Goal: Task Accomplishment & Management: Use online tool/utility

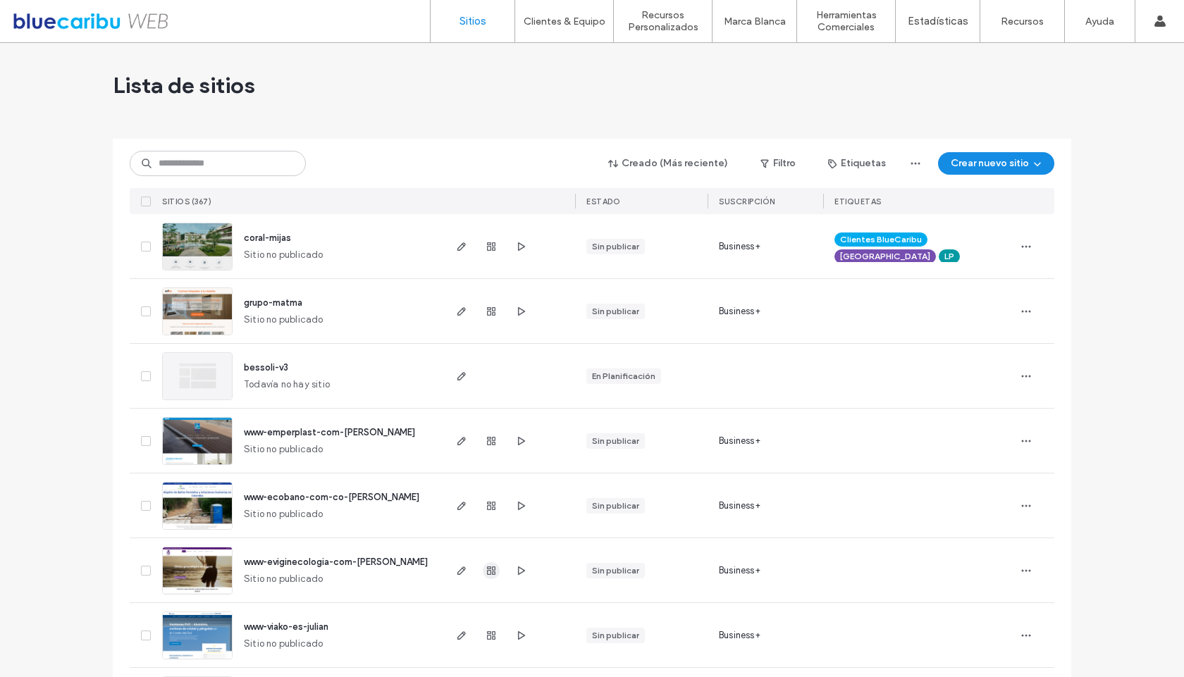
drag, startPoint x: 1087, startPoint y: 447, endPoint x: 494, endPoint y: 563, distance: 603.9
click at [519, 245] on icon "button" at bounding box center [520, 246] width 11 height 11
click at [457, 247] on use "button" at bounding box center [461, 246] width 8 height 8
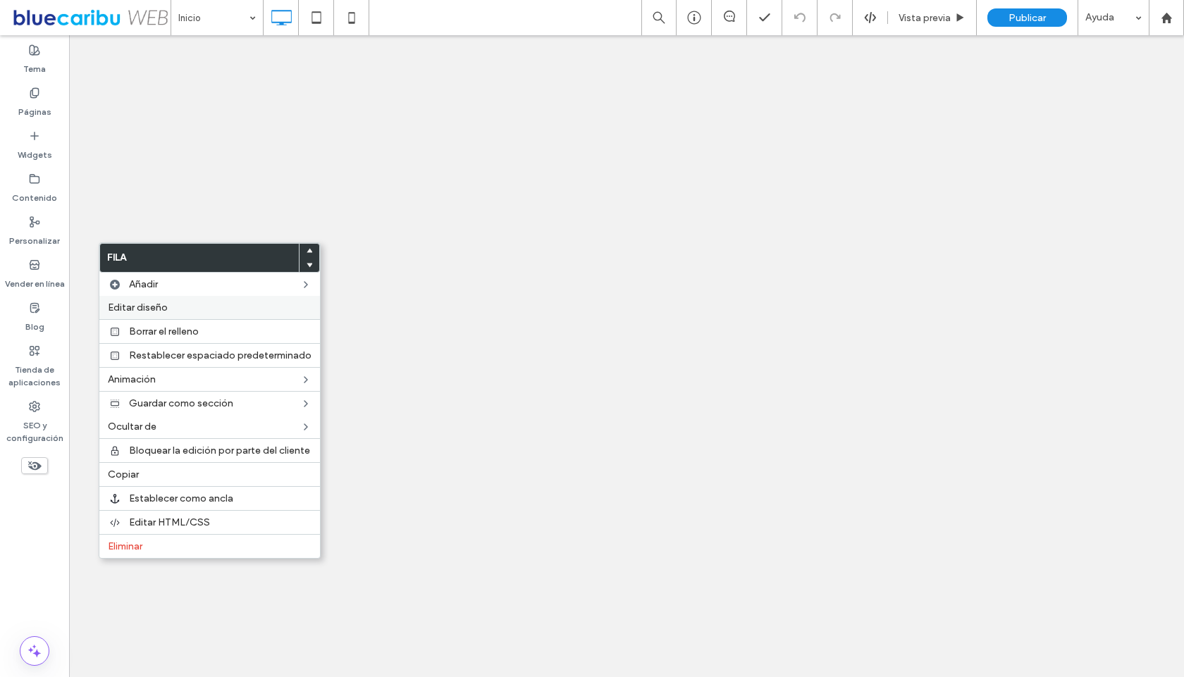
click at [150, 315] on div "Editar diseño" at bounding box center [209, 307] width 221 height 23
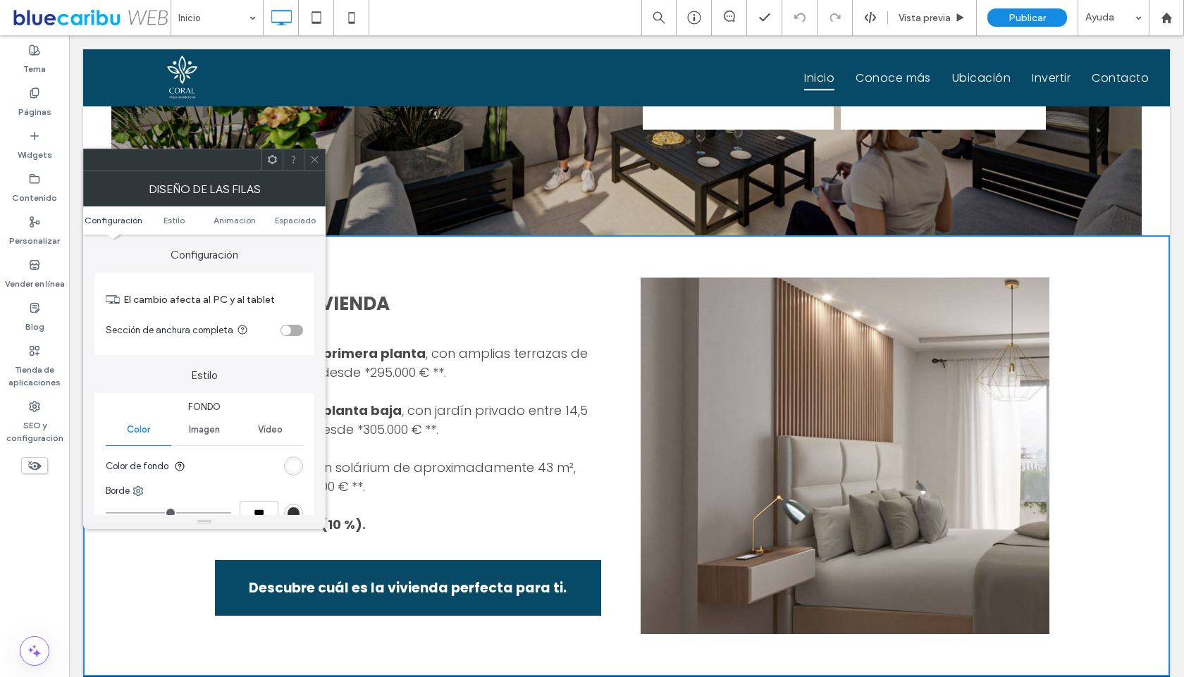
scroll to position [1043, 0]
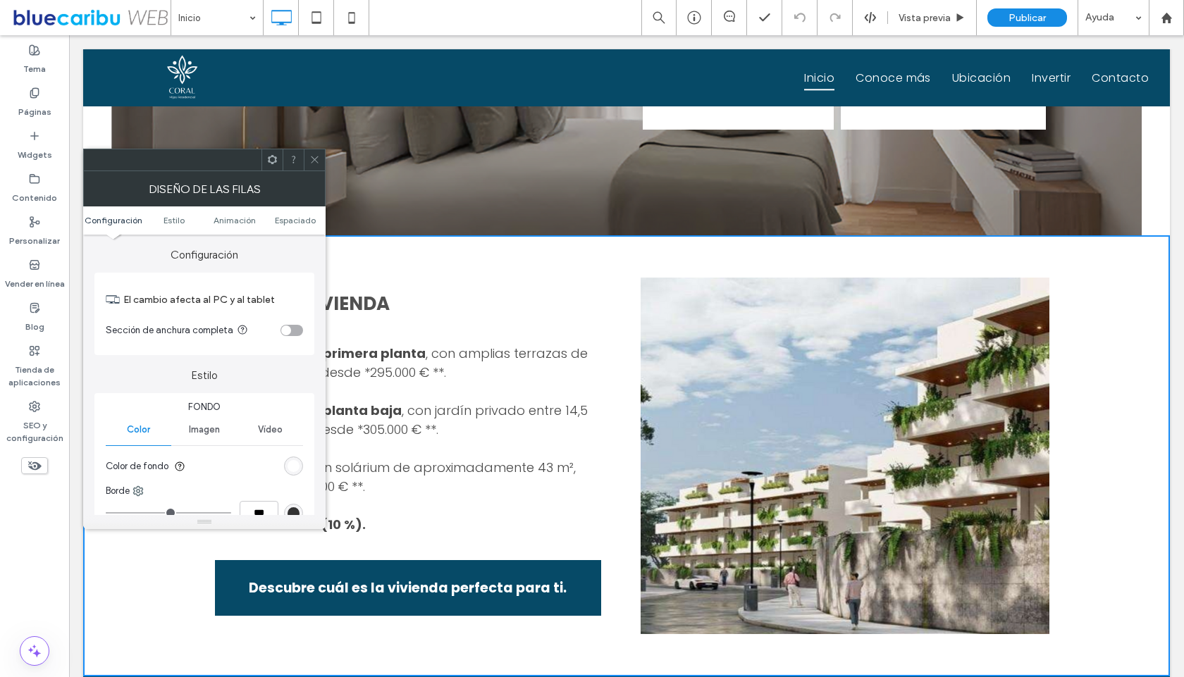
click at [309, 343] on div "El cambio afecta al PC y al tablet Sección de anchura completa" at bounding box center [204, 314] width 220 height 82
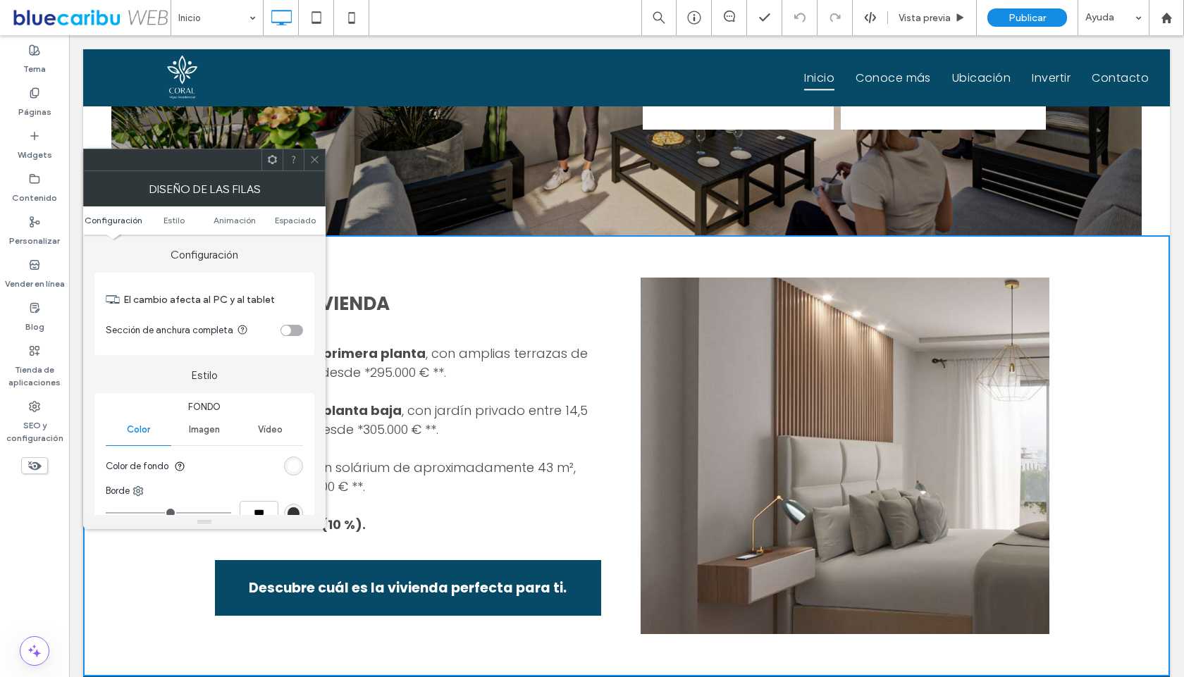
click at [290, 330] on div "toggle" at bounding box center [286, 331] width 10 height 10
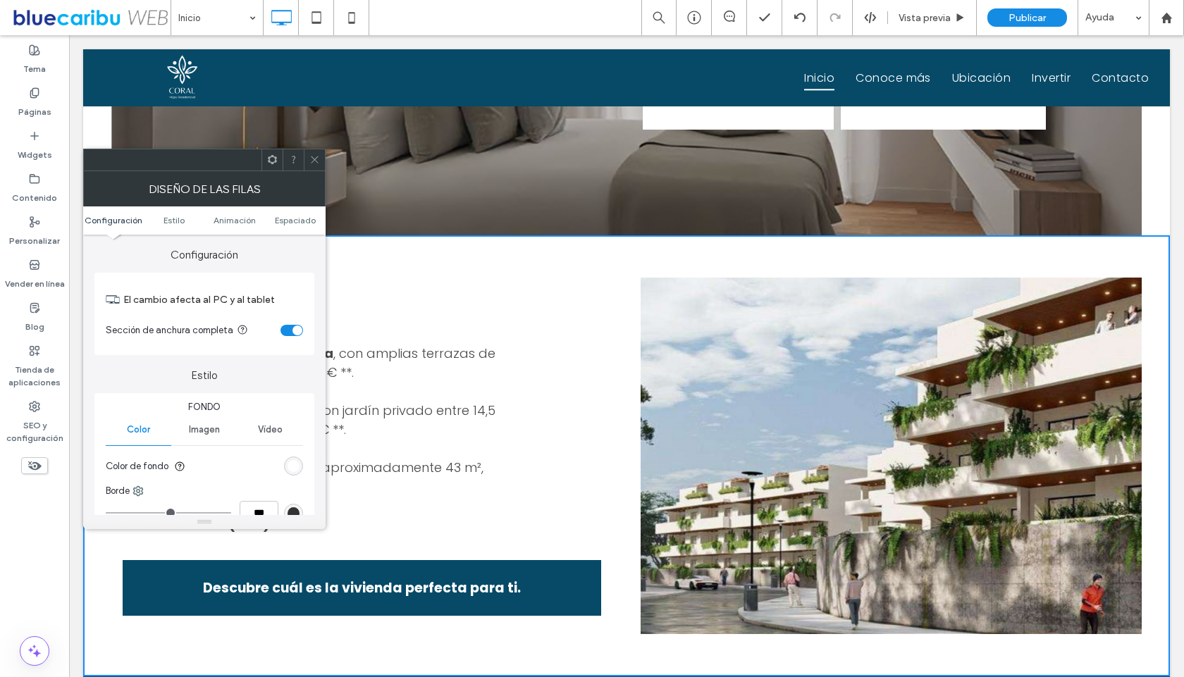
click at [287, 334] on div "toggle" at bounding box center [291, 330] width 23 height 11
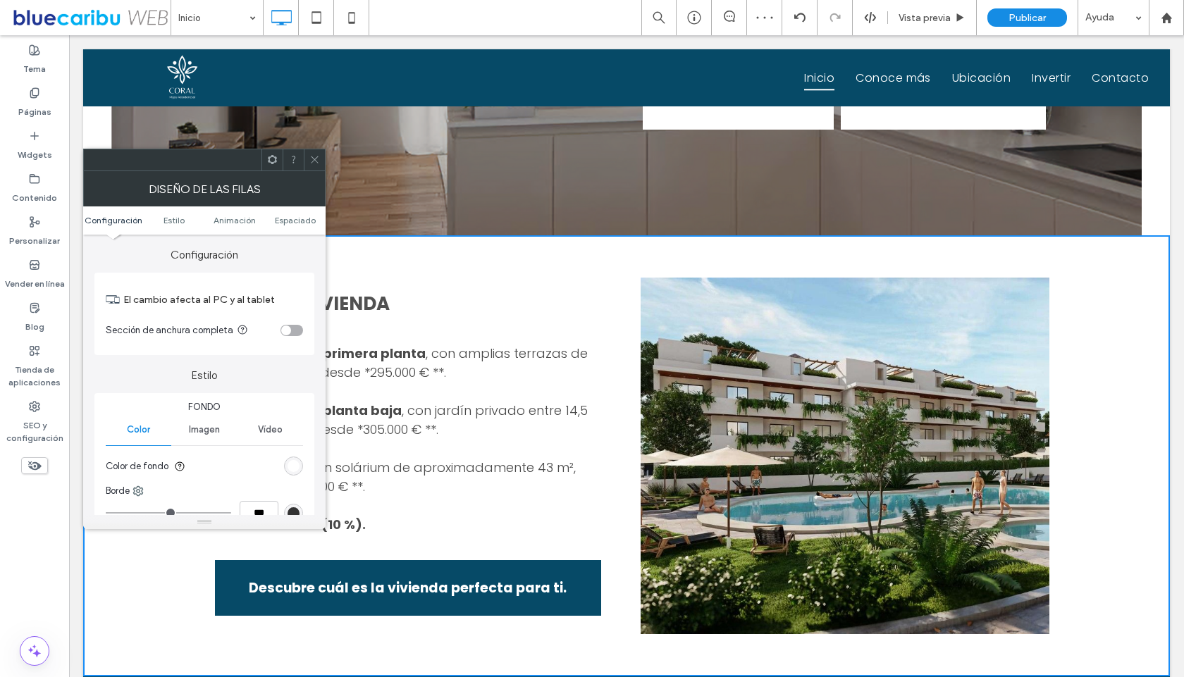
click at [318, 156] on use at bounding box center [314, 159] width 7 height 7
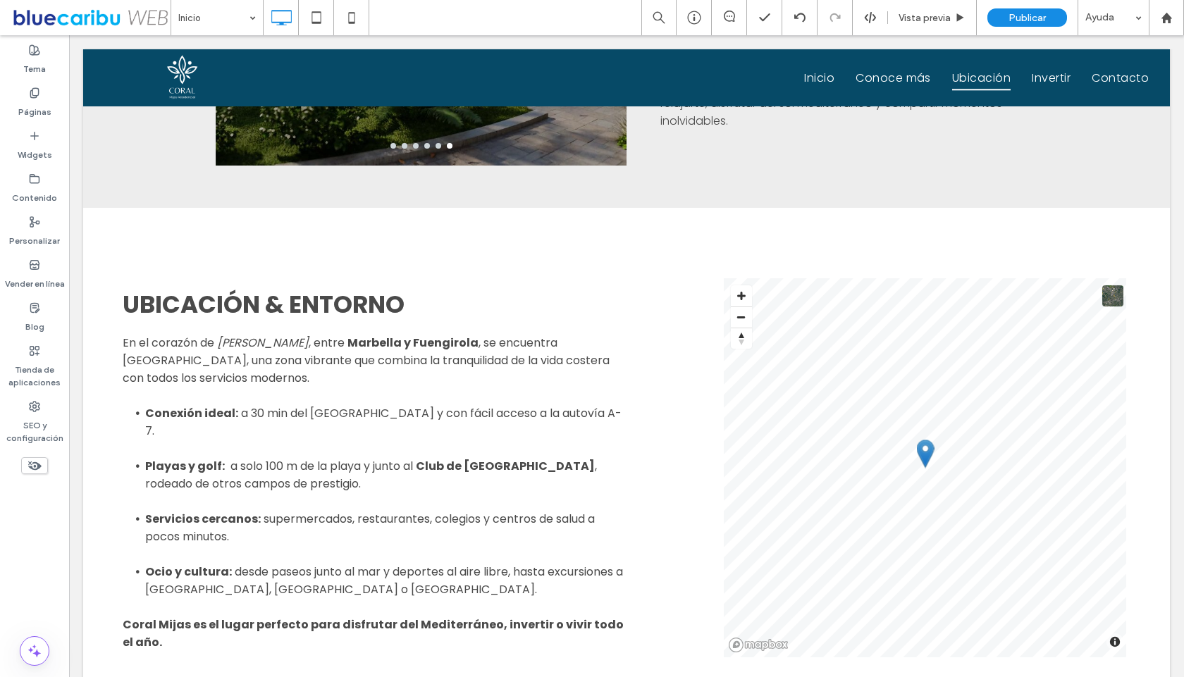
scroll to position [2349, 0]
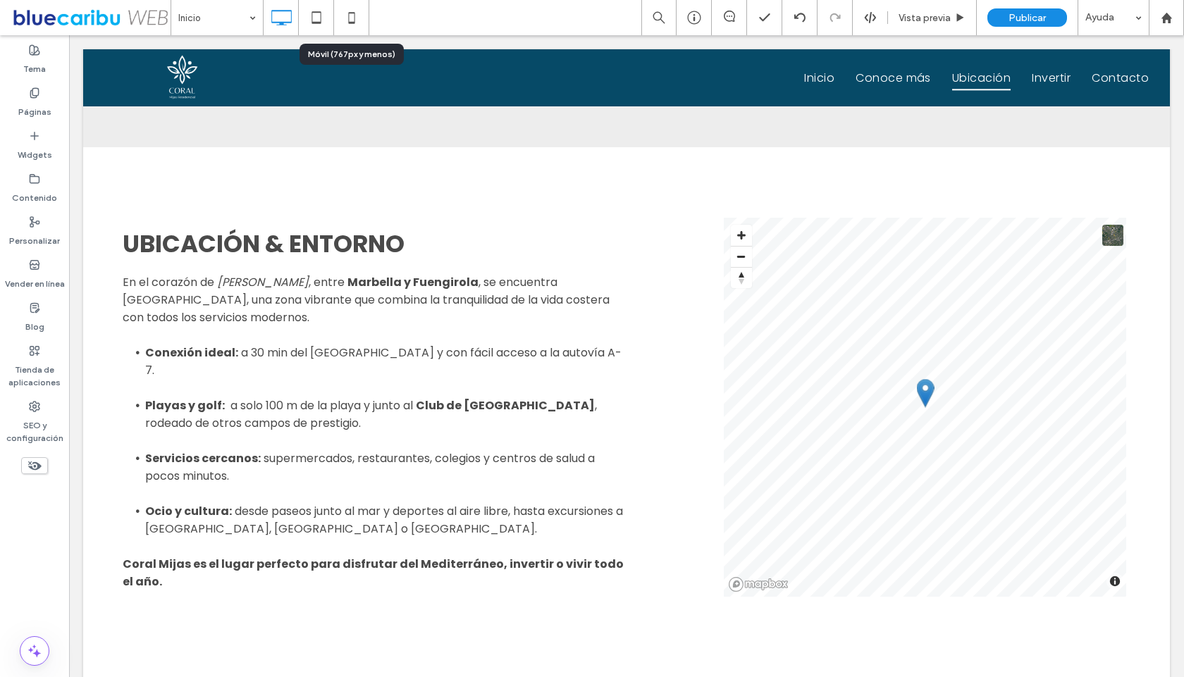
click at [358, 18] on icon at bounding box center [352, 18] width 28 height 28
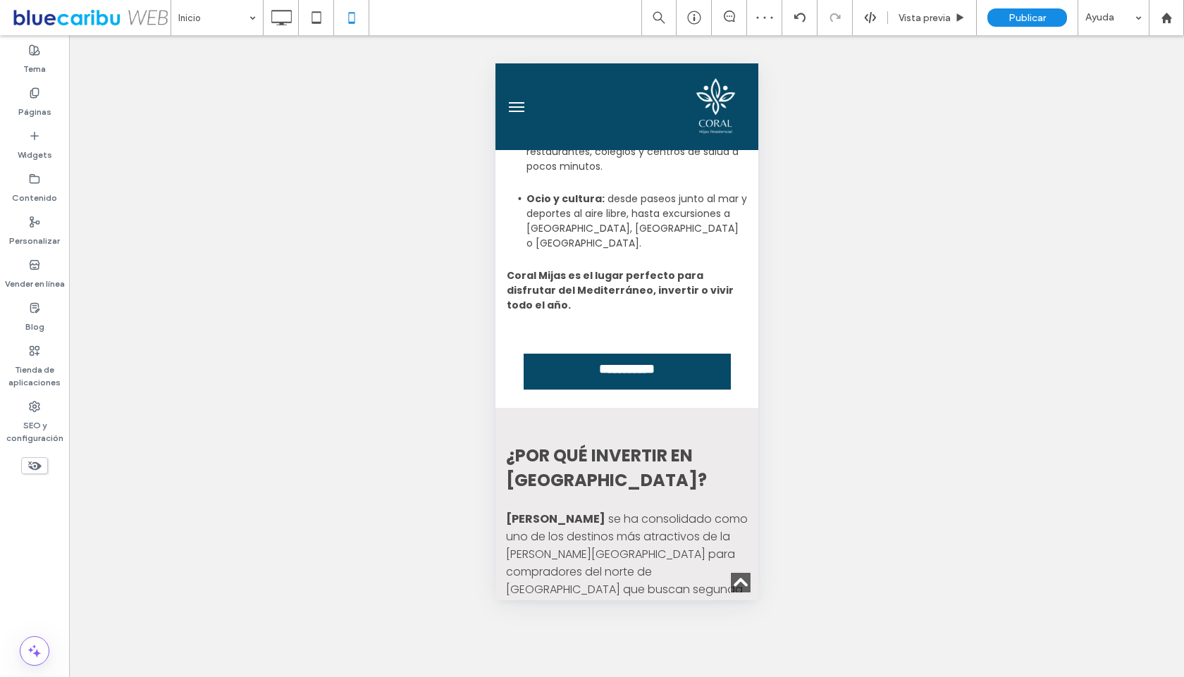
scroll to position [3976, 0]
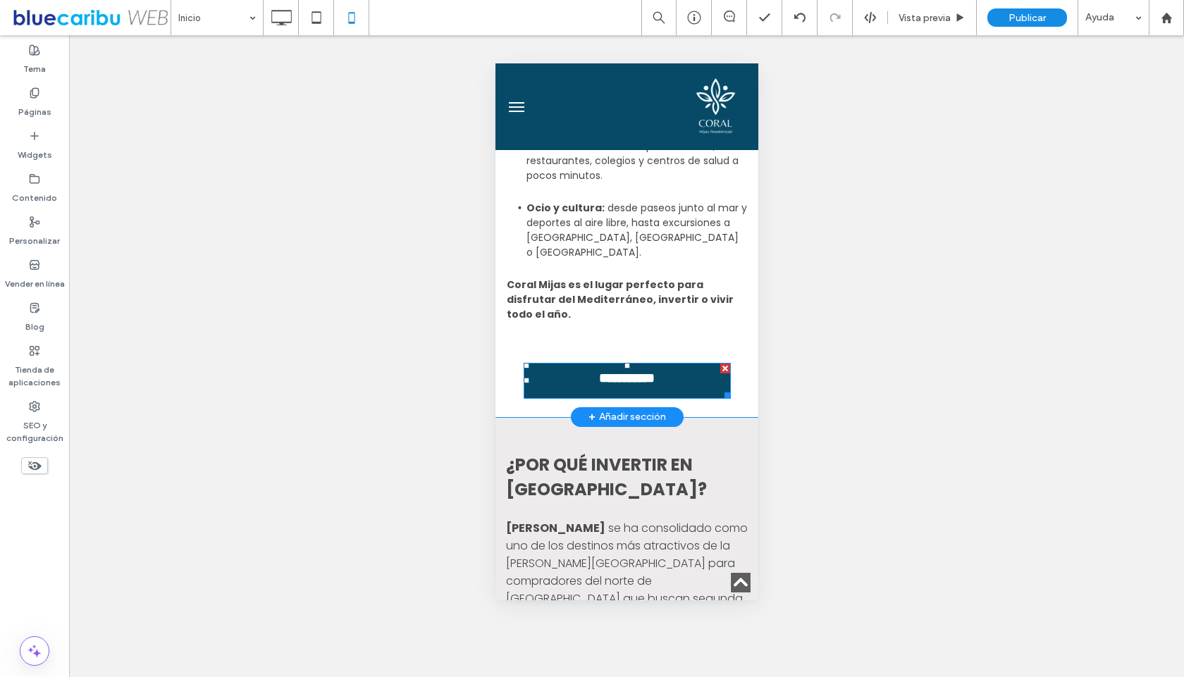
click at [619, 388] on span "**********" at bounding box center [626, 381] width 85 height 20
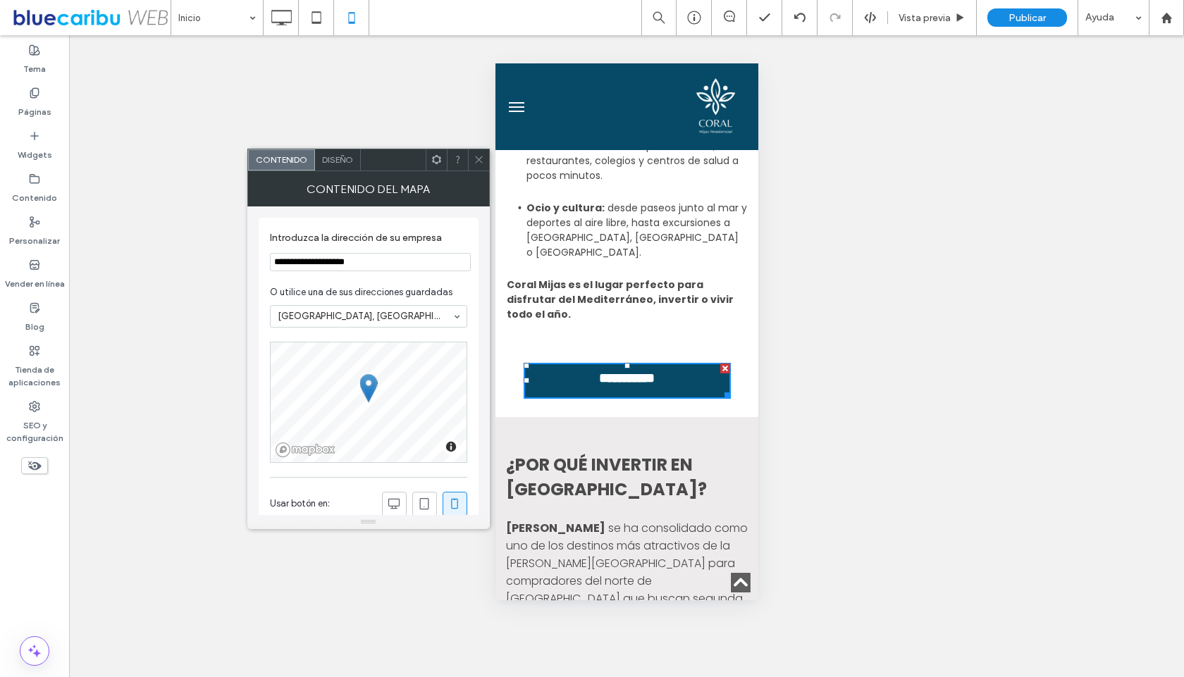
click at [340, 156] on span "Diseño" at bounding box center [337, 159] width 31 height 11
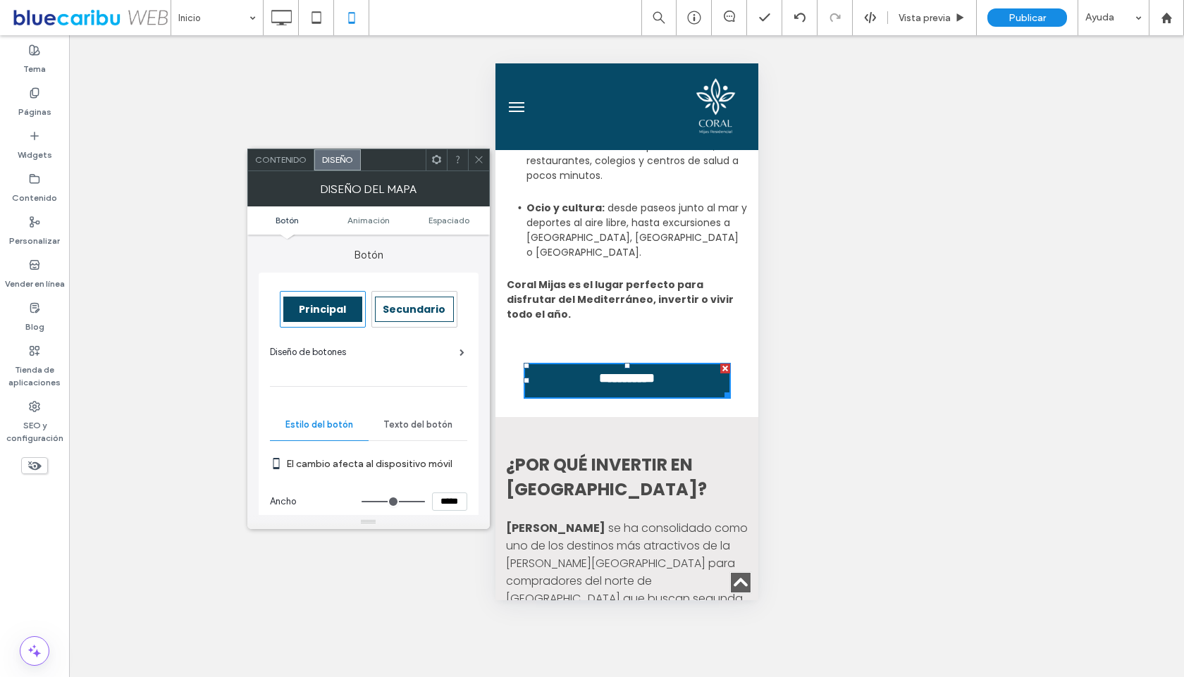
click at [287, 155] on span "Contenido" at bounding box center [280, 159] width 51 height 11
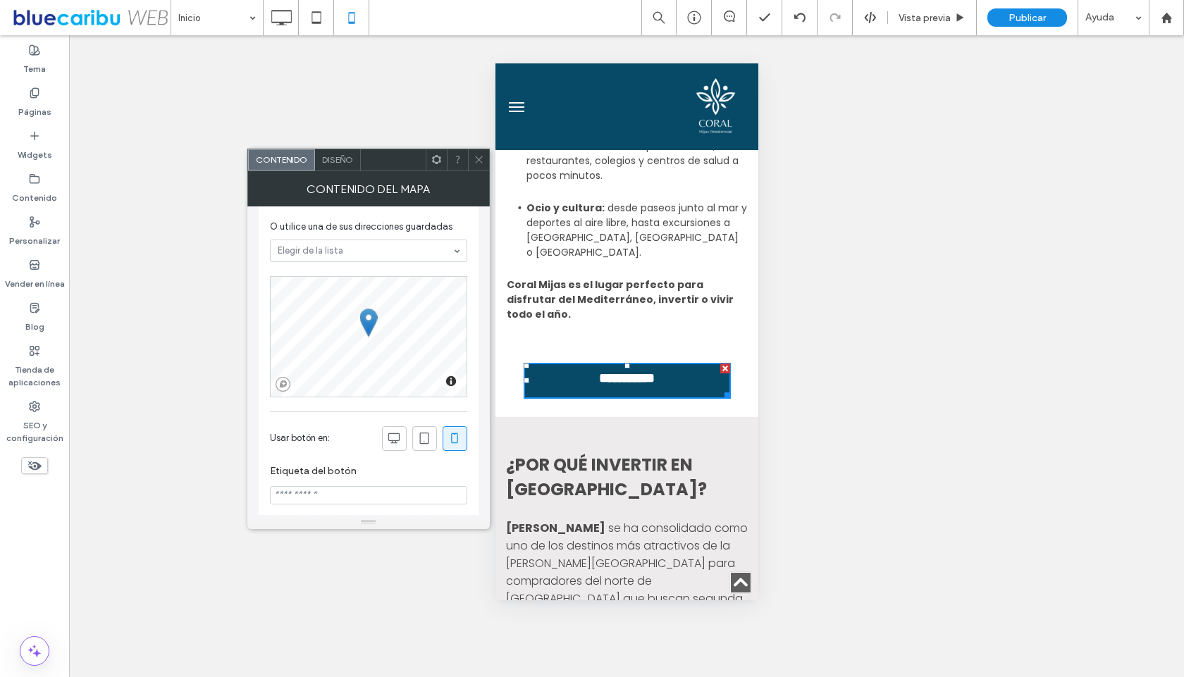
scroll to position [78, 0]
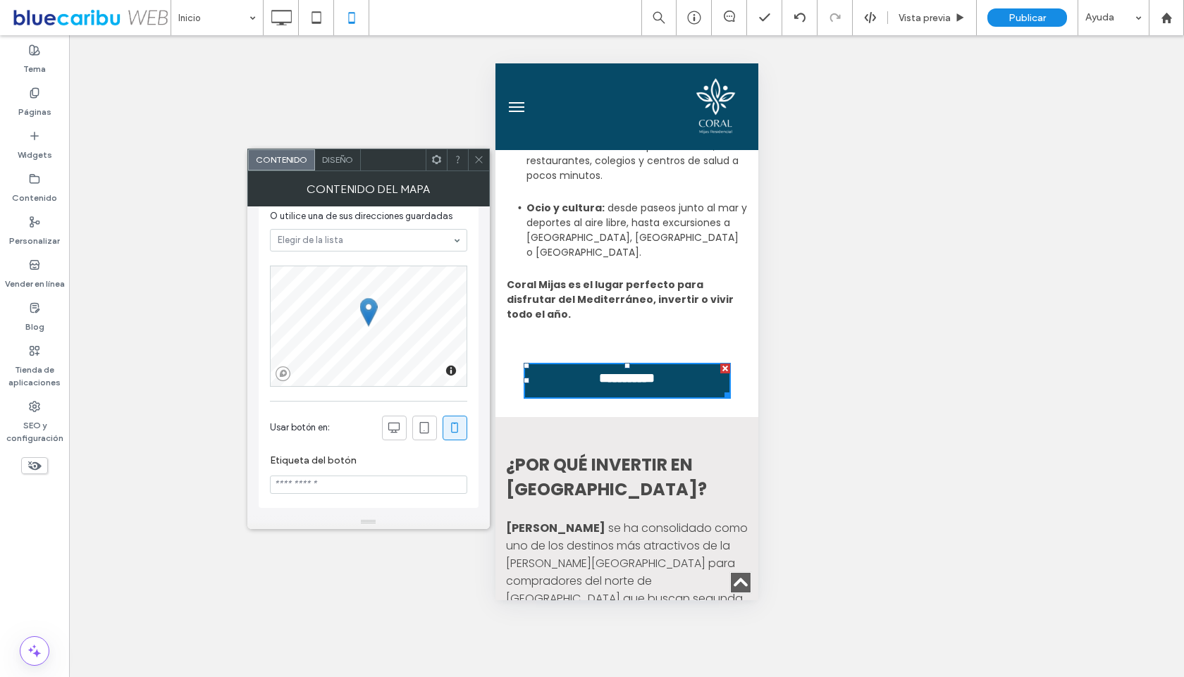
click at [454, 433] on icon at bounding box center [454, 428] width 14 height 14
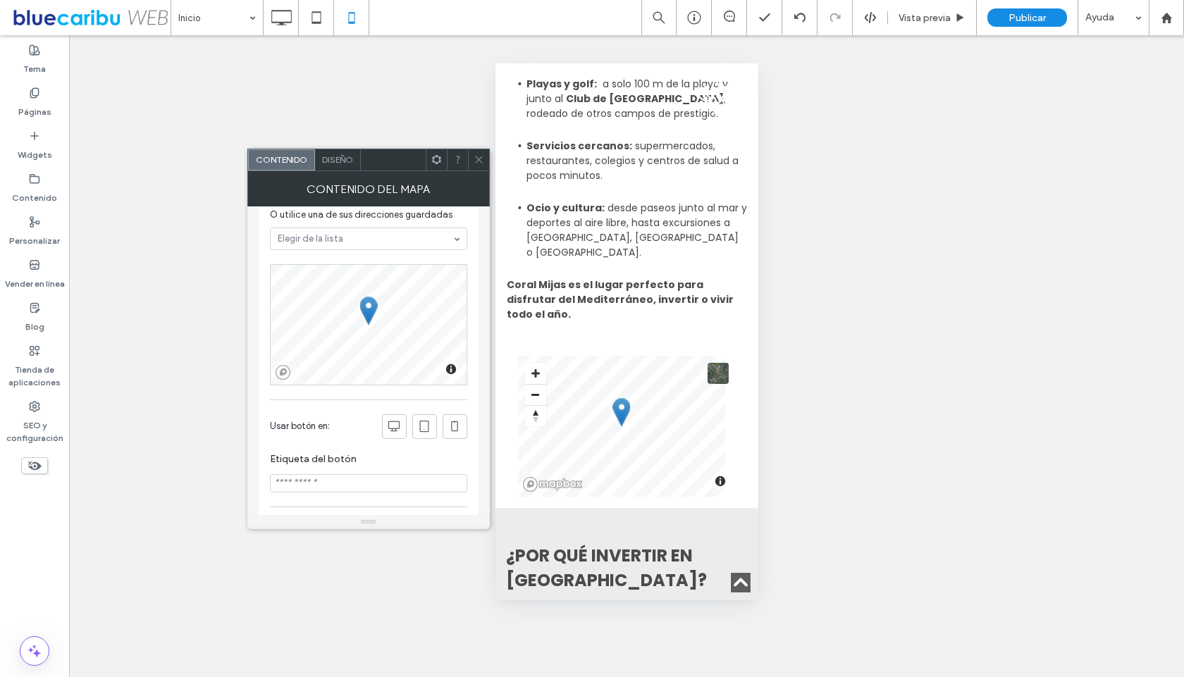
click at [462, 454] on section "Etiqueta del botón" at bounding box center [368, 473] width 197 height 54
click at [461, 430] on icon at bounding box center [454, 426] width 14 height 14
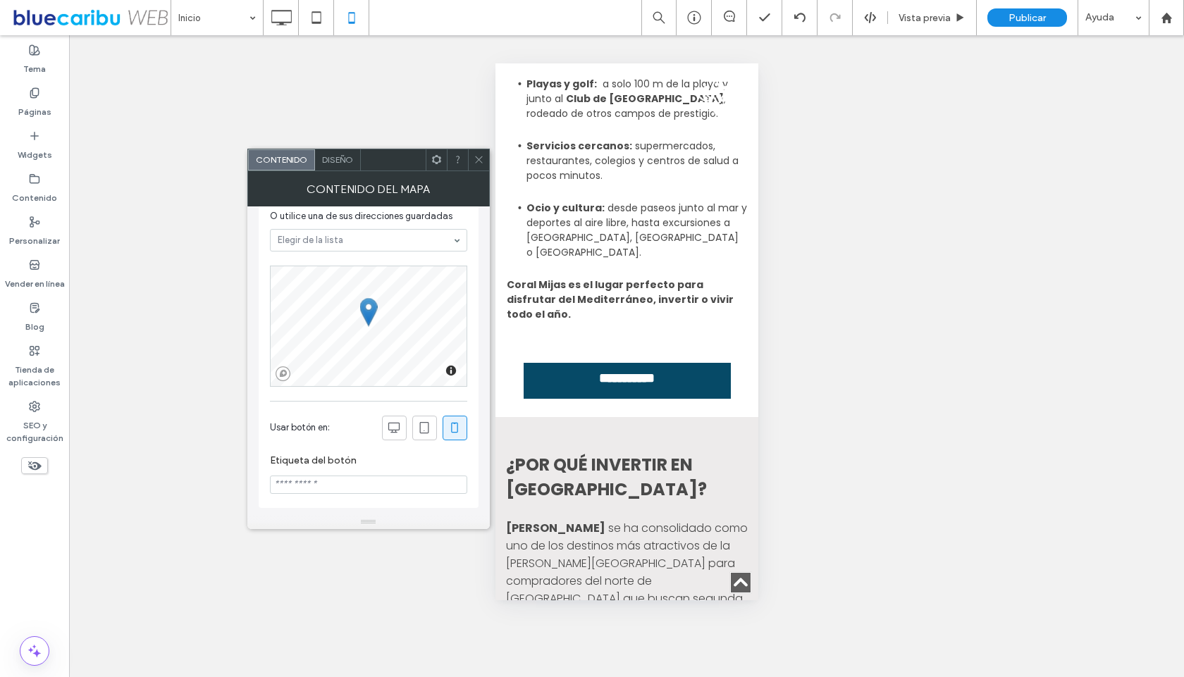
click at [447, 433] on icon at bounding box center [454, 428] width 14 height 14
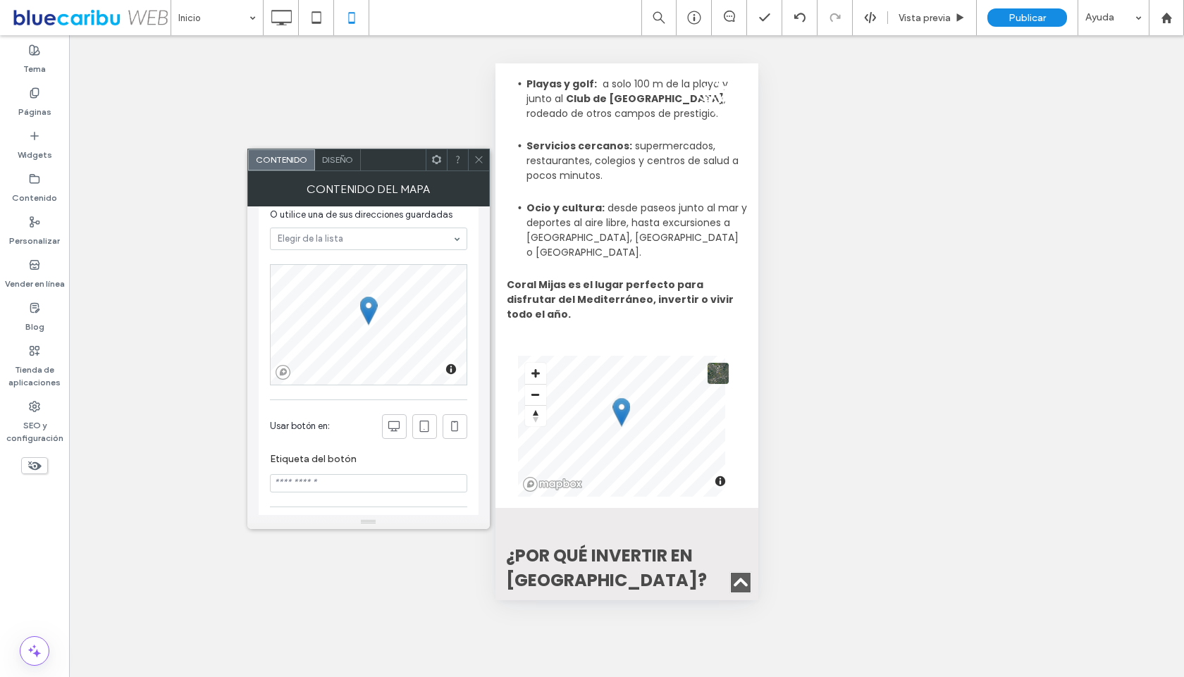
click at [476, 162] on icon at bounding box center [479, 159] width 11 height 11
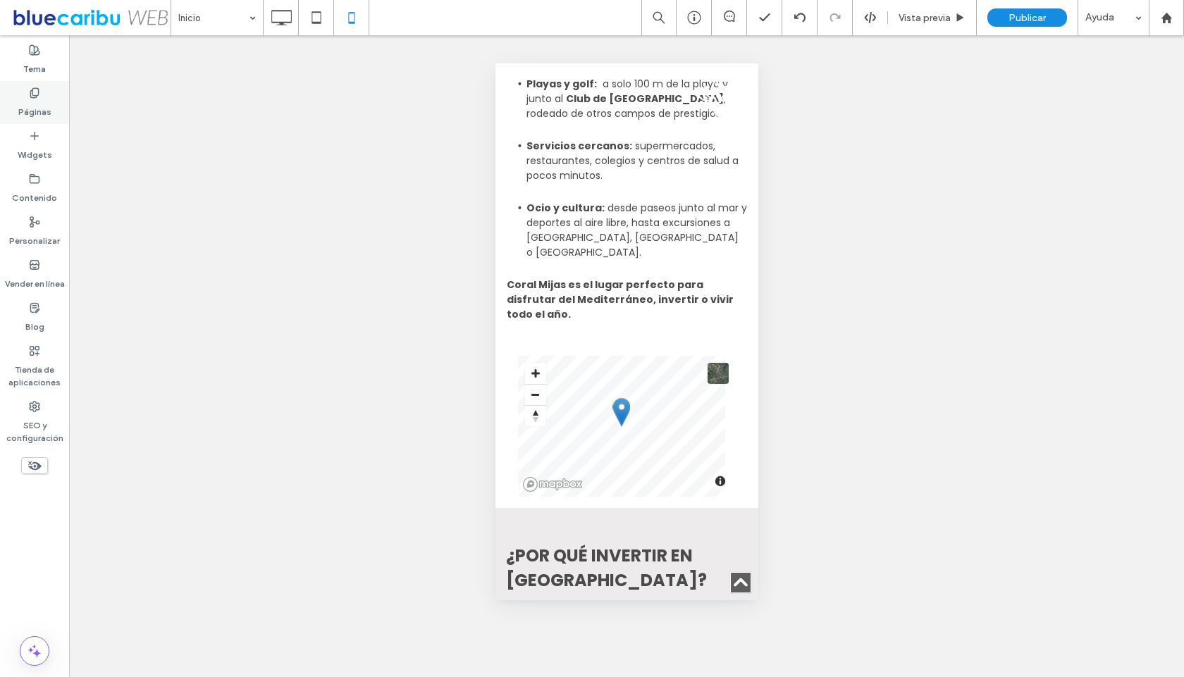
click at [39, 106] on label "Páginas" at bounding box center [34, 109] width 33 height 20
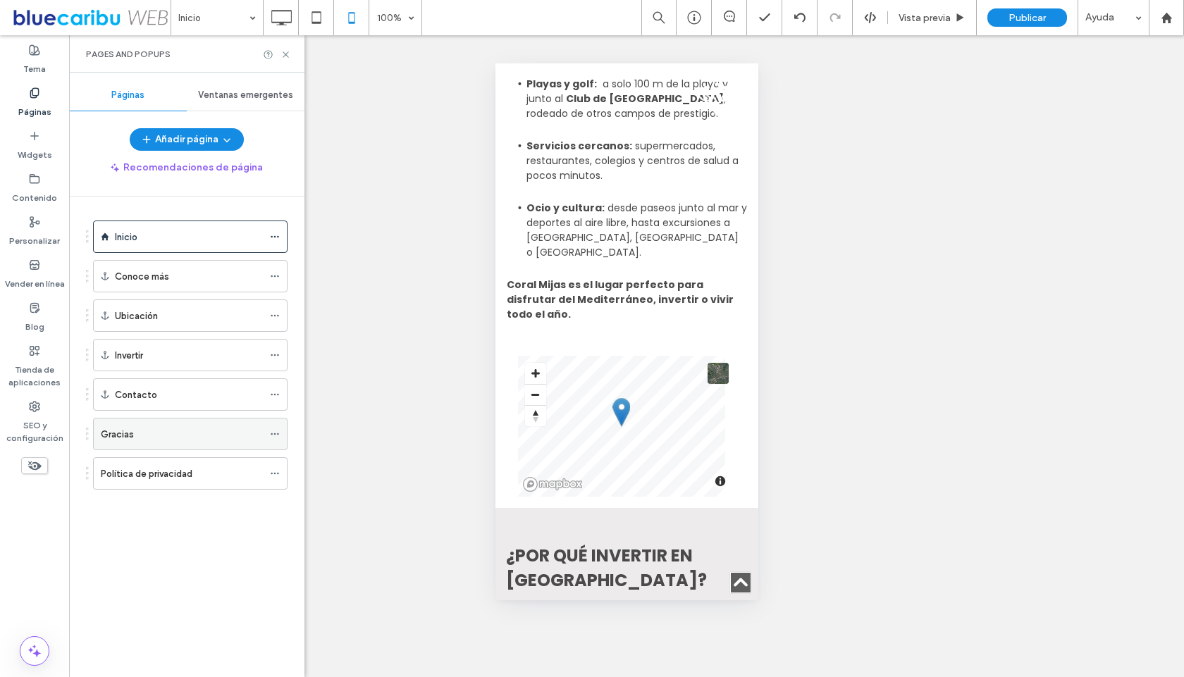
click at [137, 435] on div "Gracias" at bounding box center [182, 434] width 162 height 15
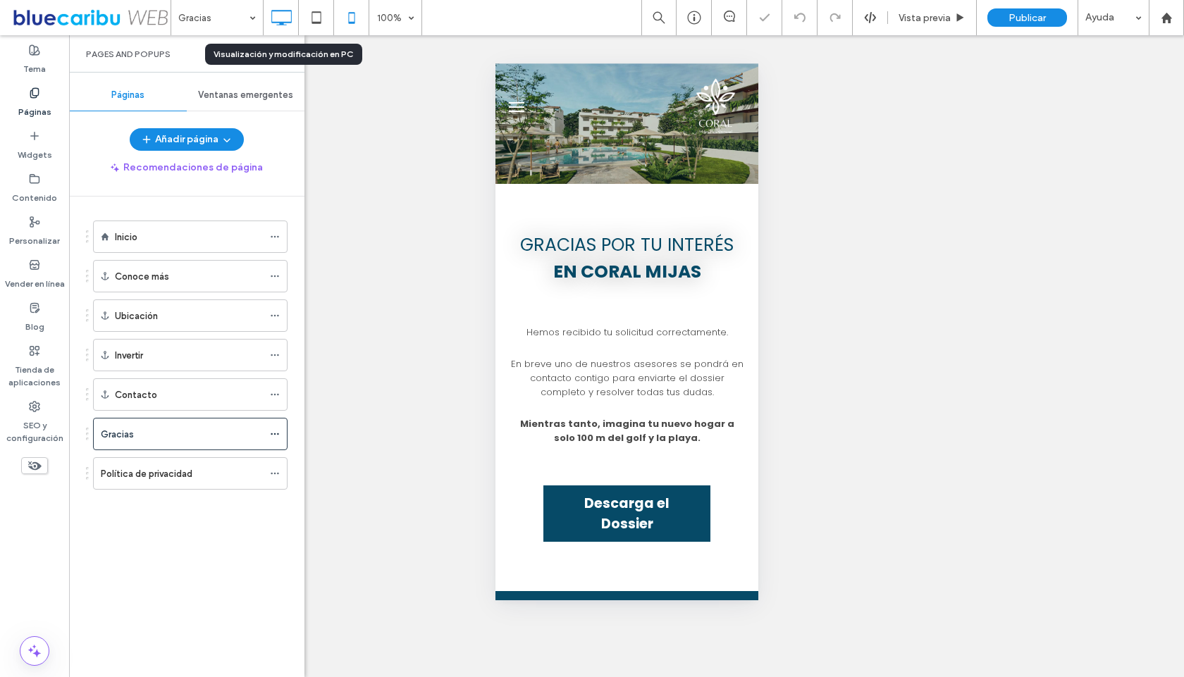
click at [290, 27] on icon at bounding box center [281, 18] width 28 height 28
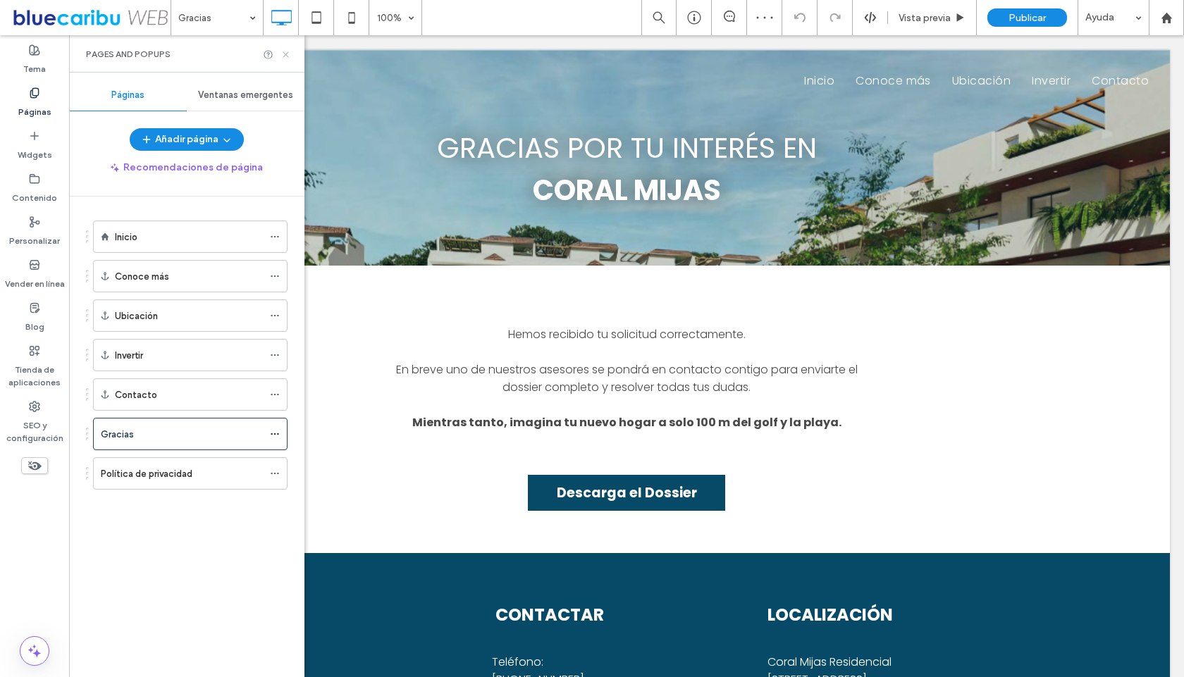
click at [280, 58] on icon at bounding box center [285, 54] width 11 height 11
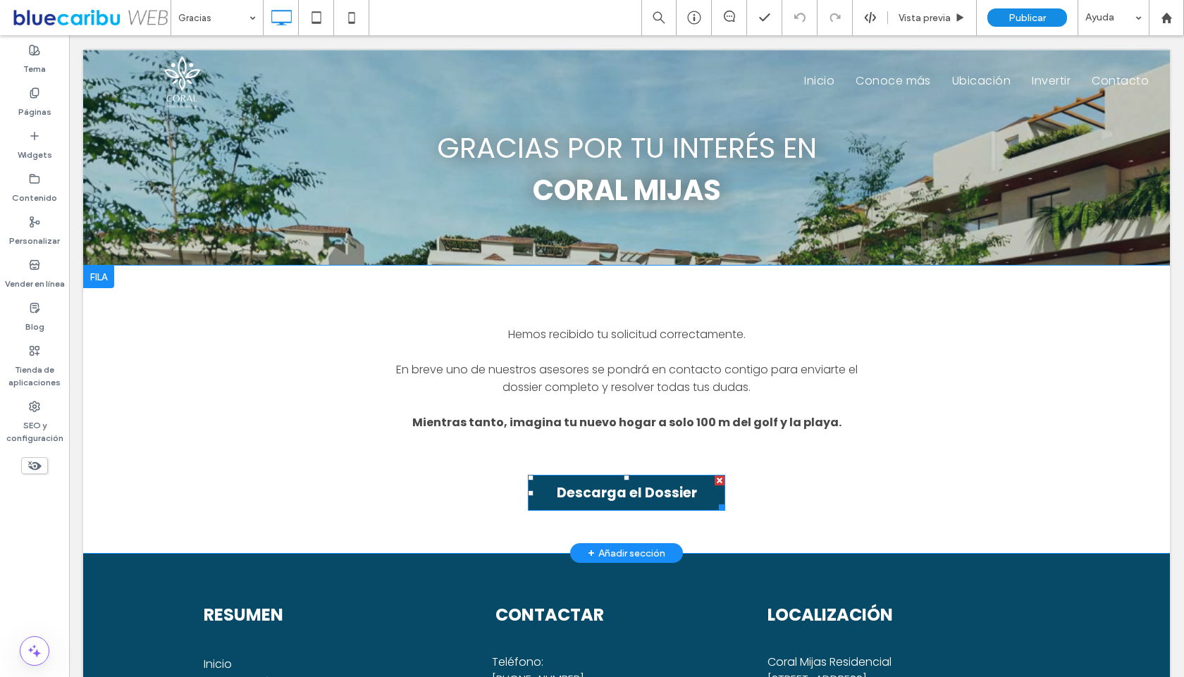
drag, startPoint x: 648, startPoint y: 491, endPoint x: 738, endPoint y: 498, distance: 90.5
click at [648, 491] on span "Descarga el Dossier" at bounding box center [627, 493] width 140 height 20
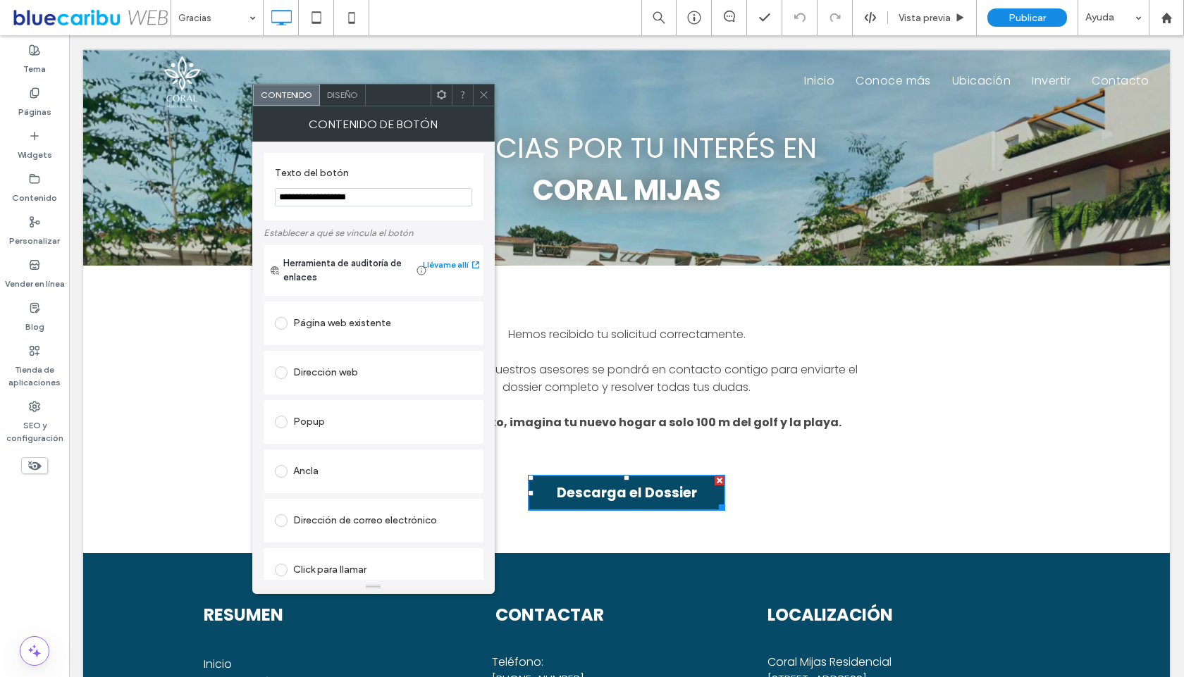
click at [338, 86] on div "Diseño" at bounding box center [343, 95] width 46 height 21
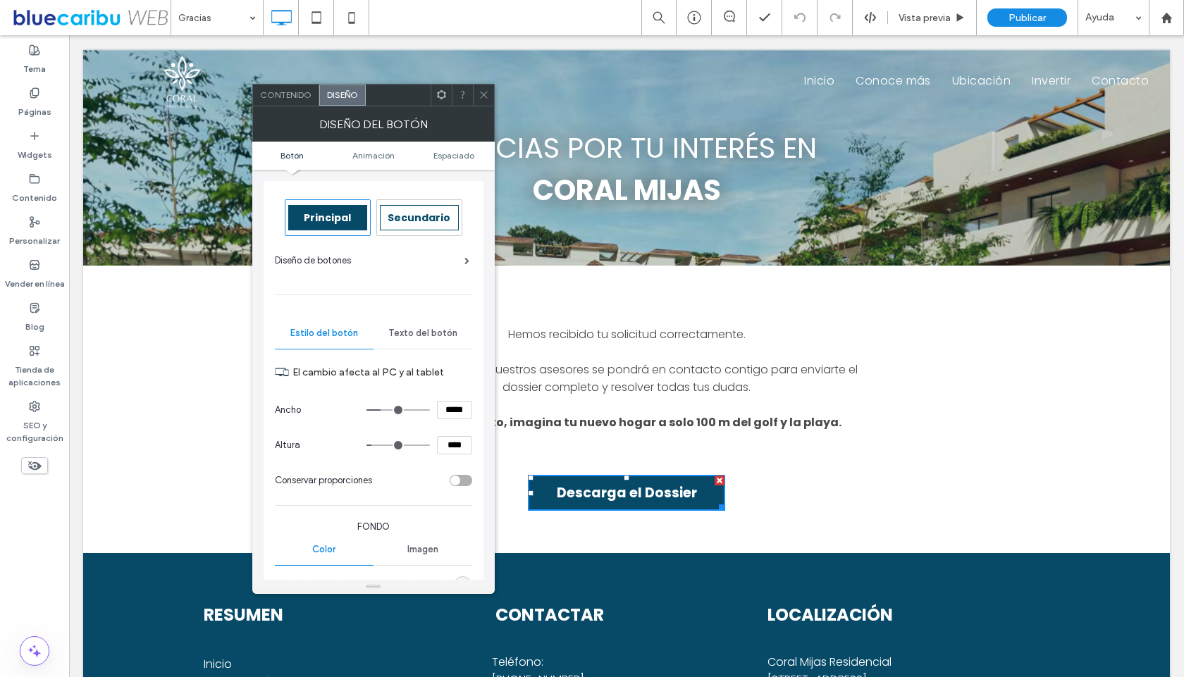
click at [462, 263] on div "Diseño de botones" at bounding box center [372, 261] width 194 height 14
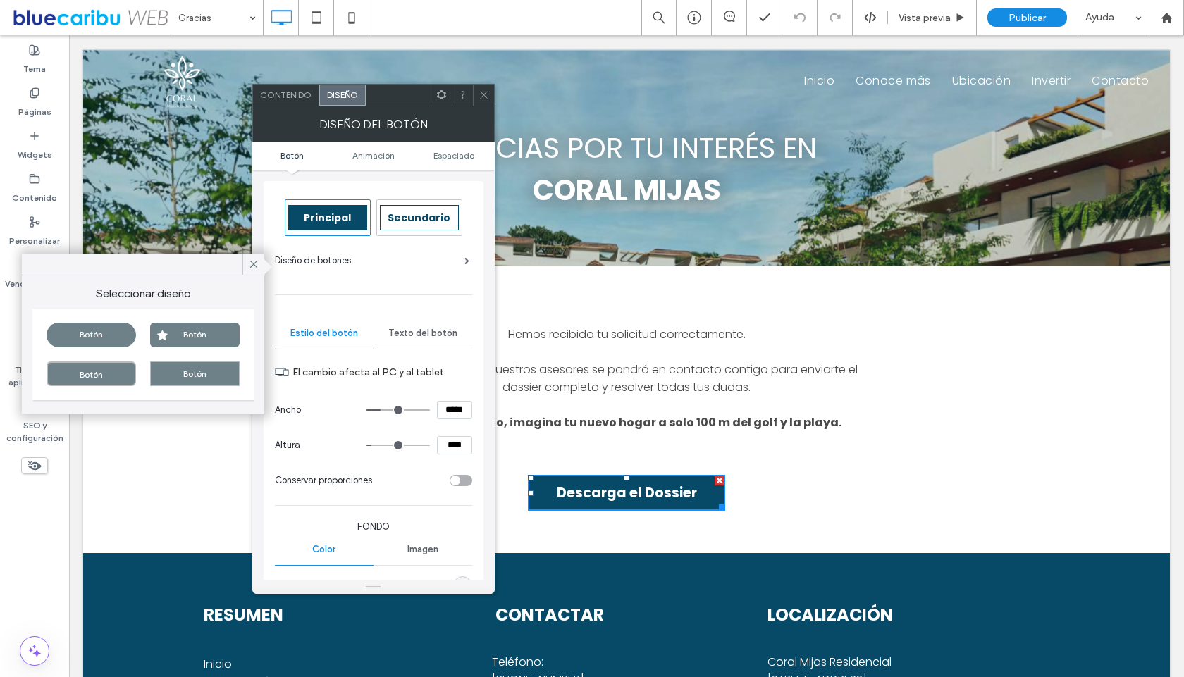
click at [168, 338] on div "Botón" at bounding box center [194, 335] width 89 height 25
click at [249, 261] on icon at bounding box center [253, 264] width 13 height 13
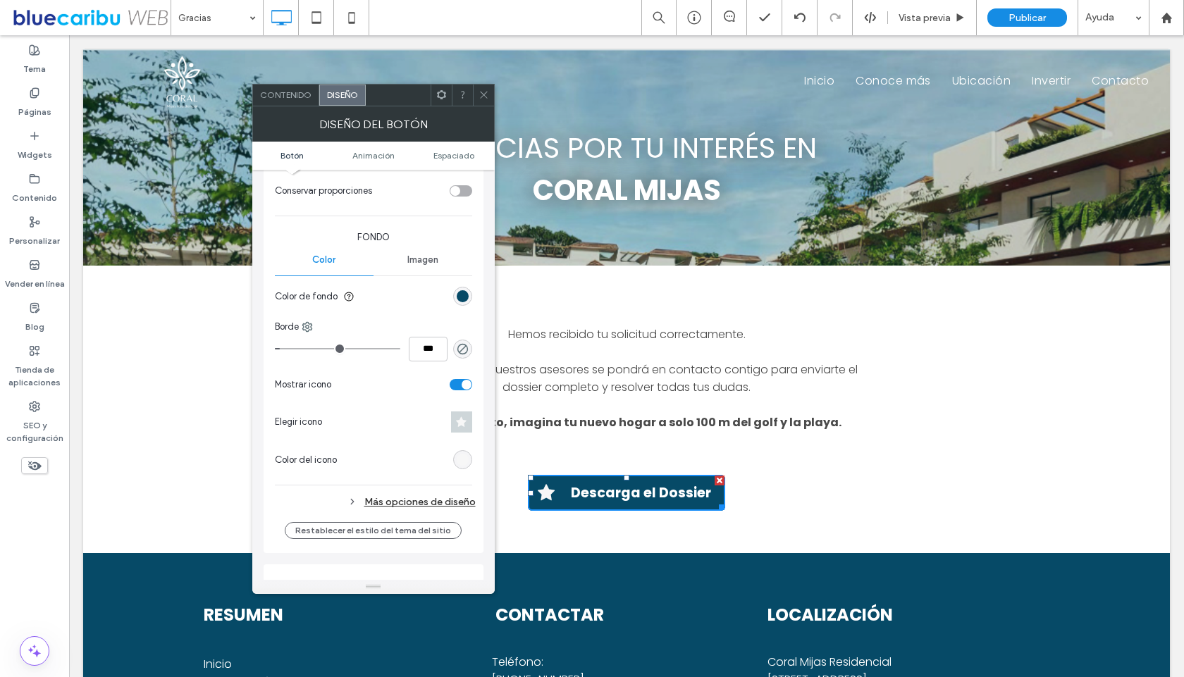
scroll to position [294, 0]
click at [457, 419] on icon at bounding box center [461, 417] width 11 height 11
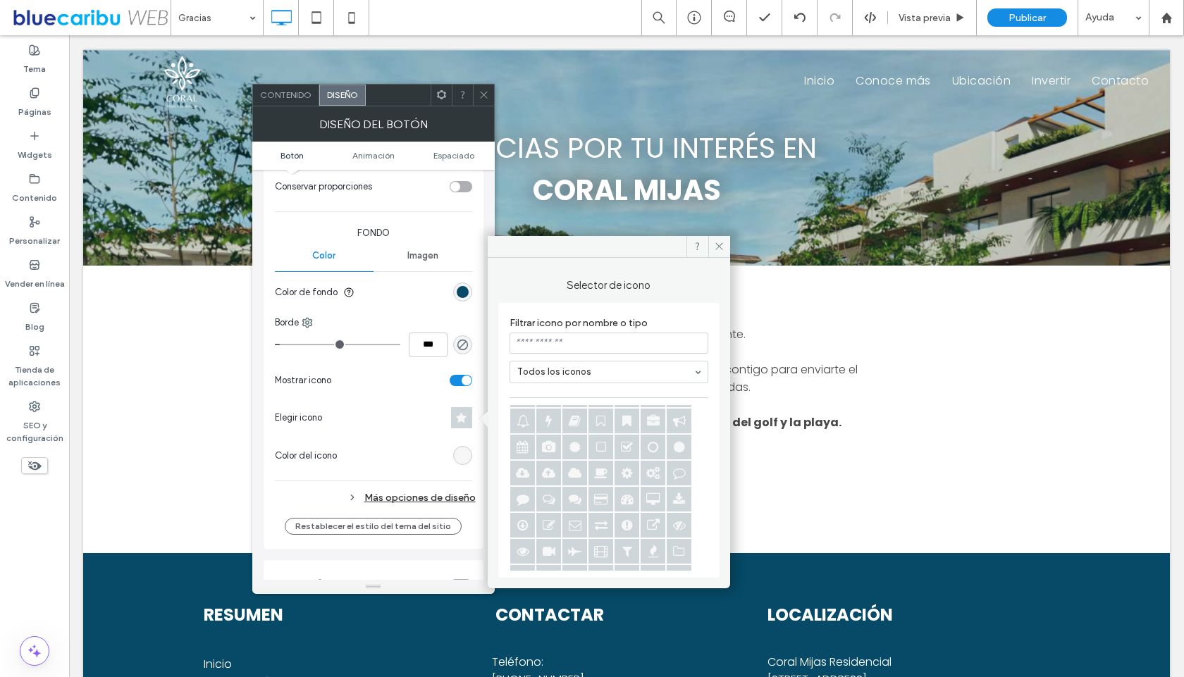
scroll to position [841, 0]
click at [681, 490] on icon at bounding box center [679, 489] width 25 height 25
click at [474, 401] on div "Principal Secundario Diseño de botones Estilo del botón Texto del botón El camb…" at bounding box center [374, 218] width 220 height 662
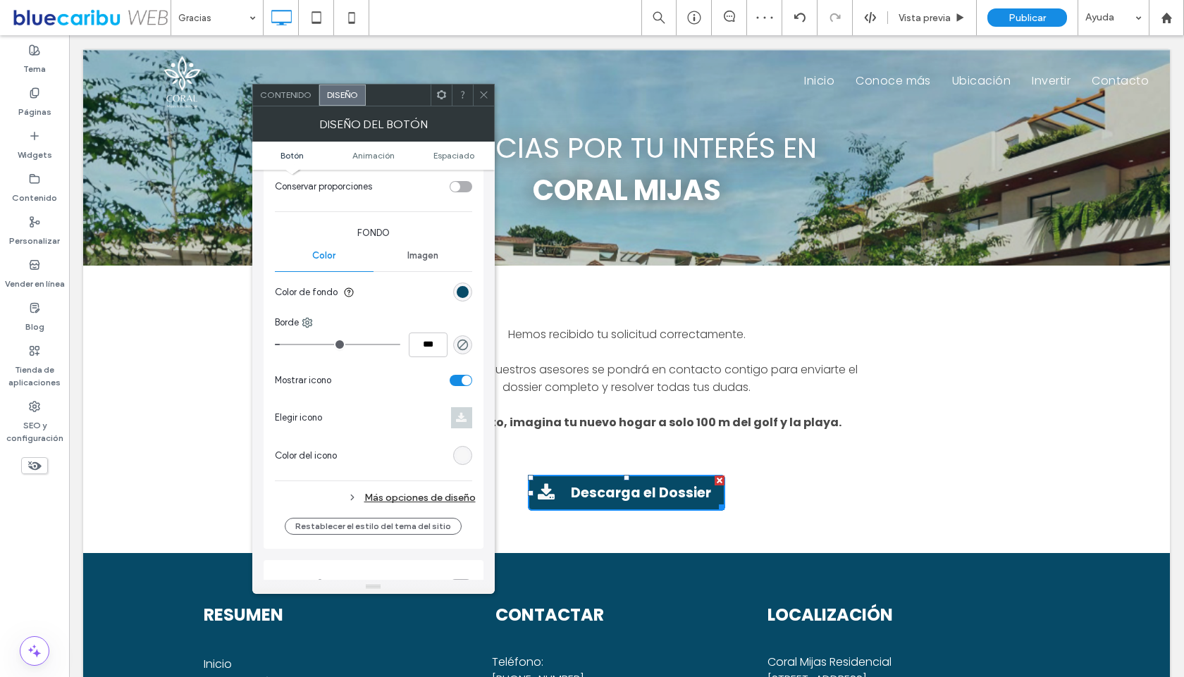
click at [430, 504] on div "Más opciones de diseño" at bounding box center [375, 497] width 201 height 19
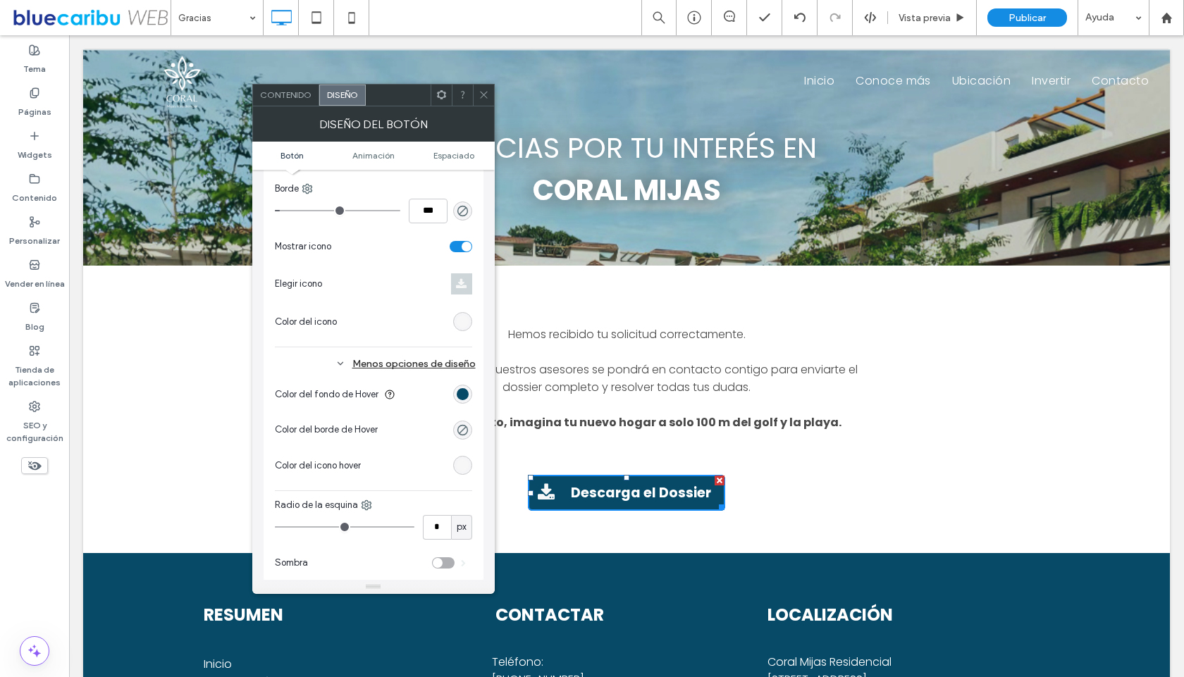
scroll to position [454, 0]
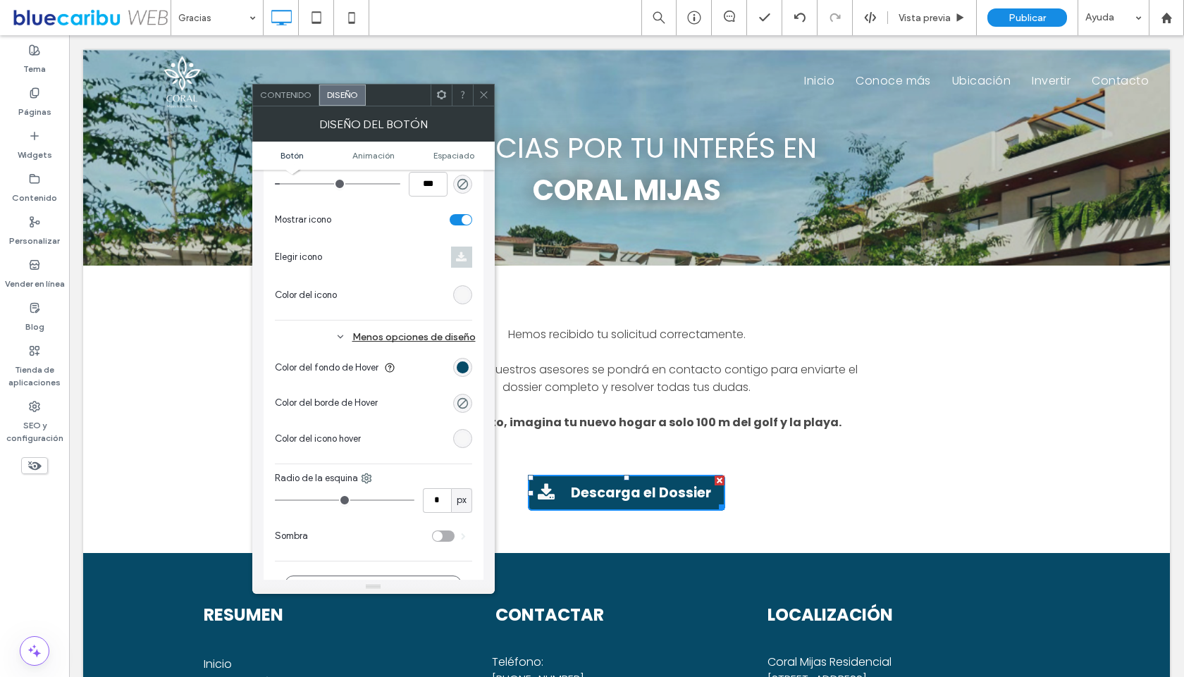
type input "*"
drag, startPoint x: 251, startPoint y: 497, endPoint x: 197, endPoint y: 497, distance: 54.3
type input "*"
click at [275, 500] on input "range" at bounding box center [345, 500] width 140 height 1
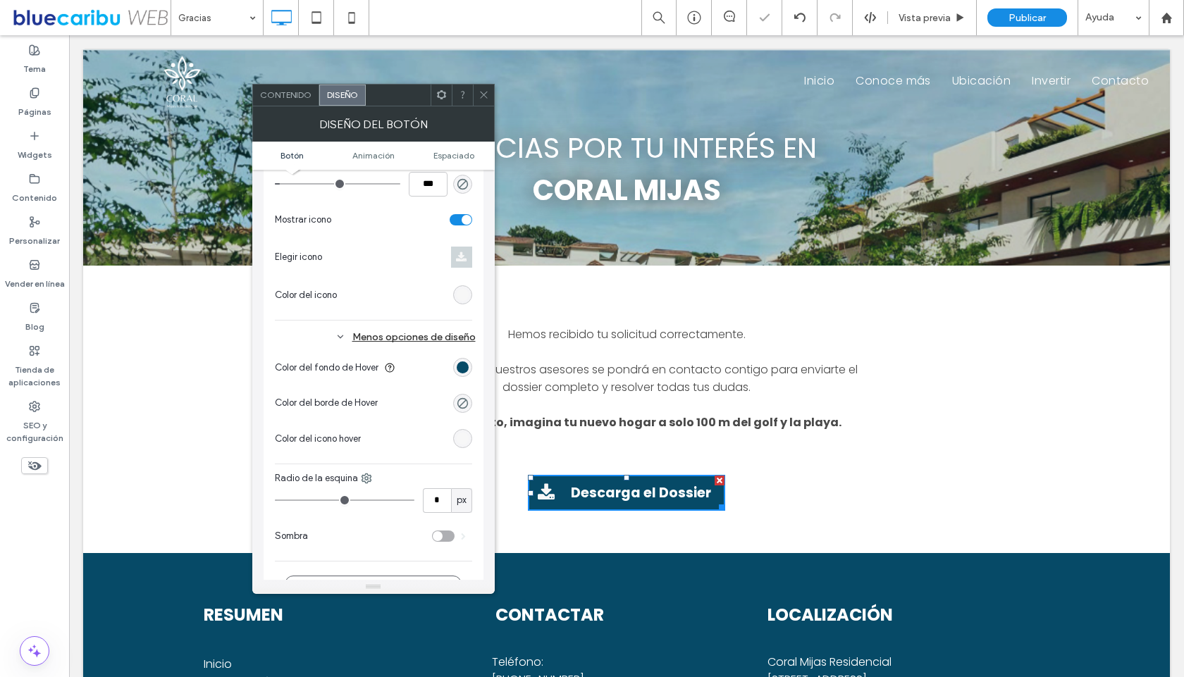
click at [482, 93] on icon at bounding box center [483, 94] width 11 height 11
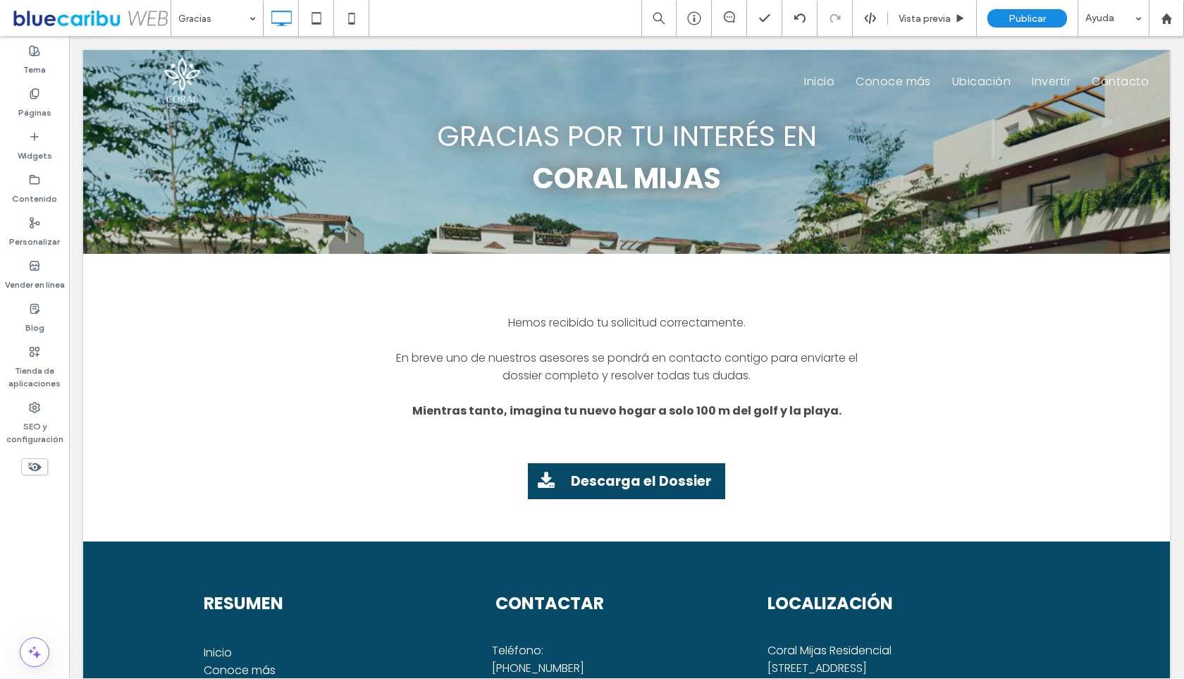
scroll to position [0, 0]
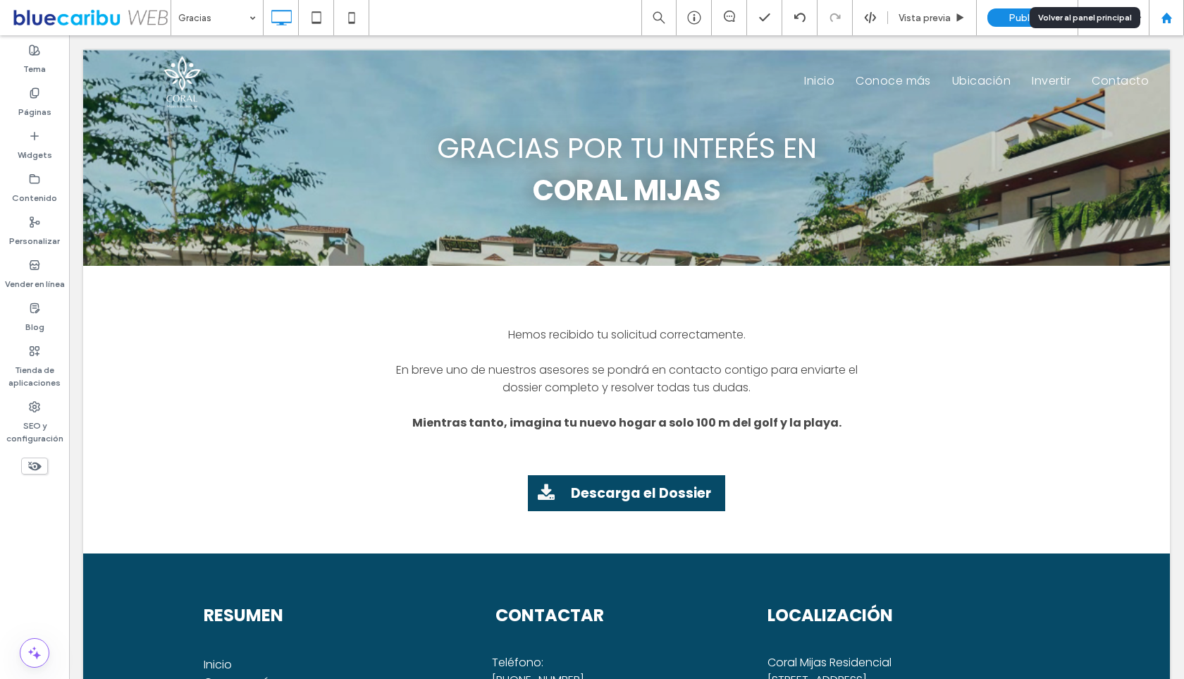
click at [1165, 30] on div at bounding box center [1166, 17] width 35 height 35
